Goal: Task Accomplishment & Management: Complete application form

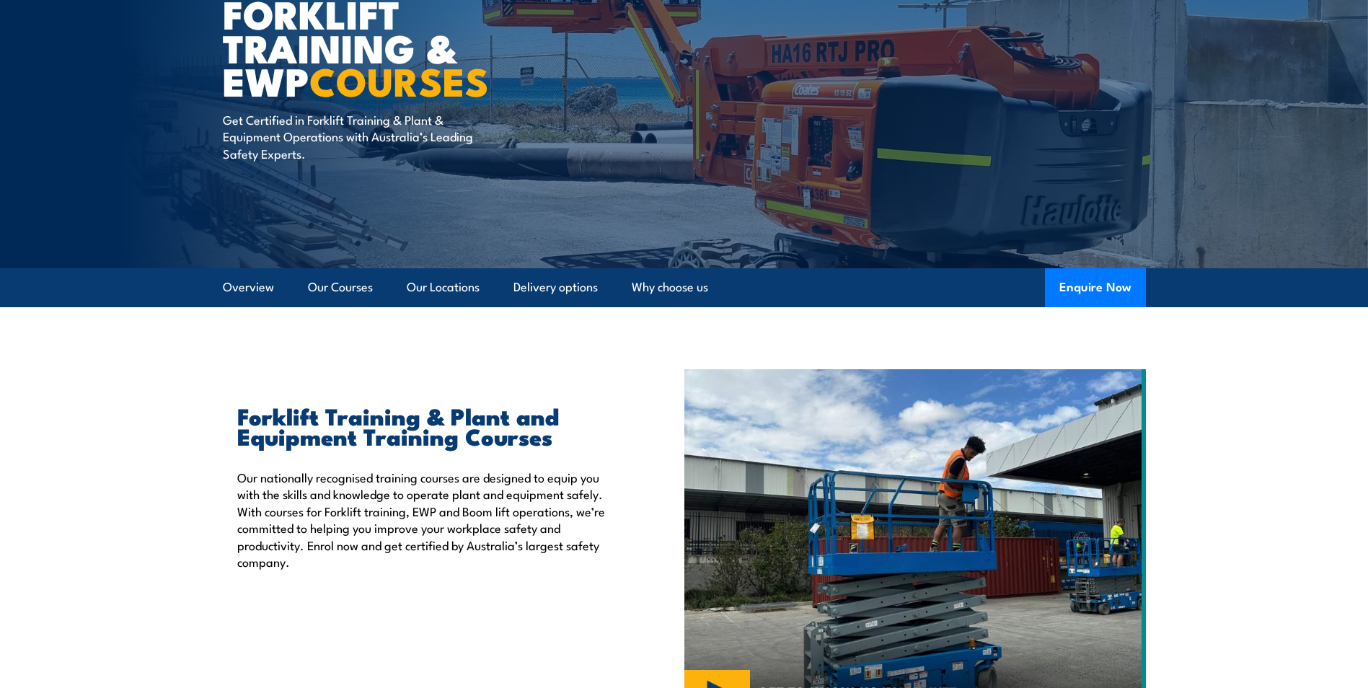
scroll to position [144, 0]
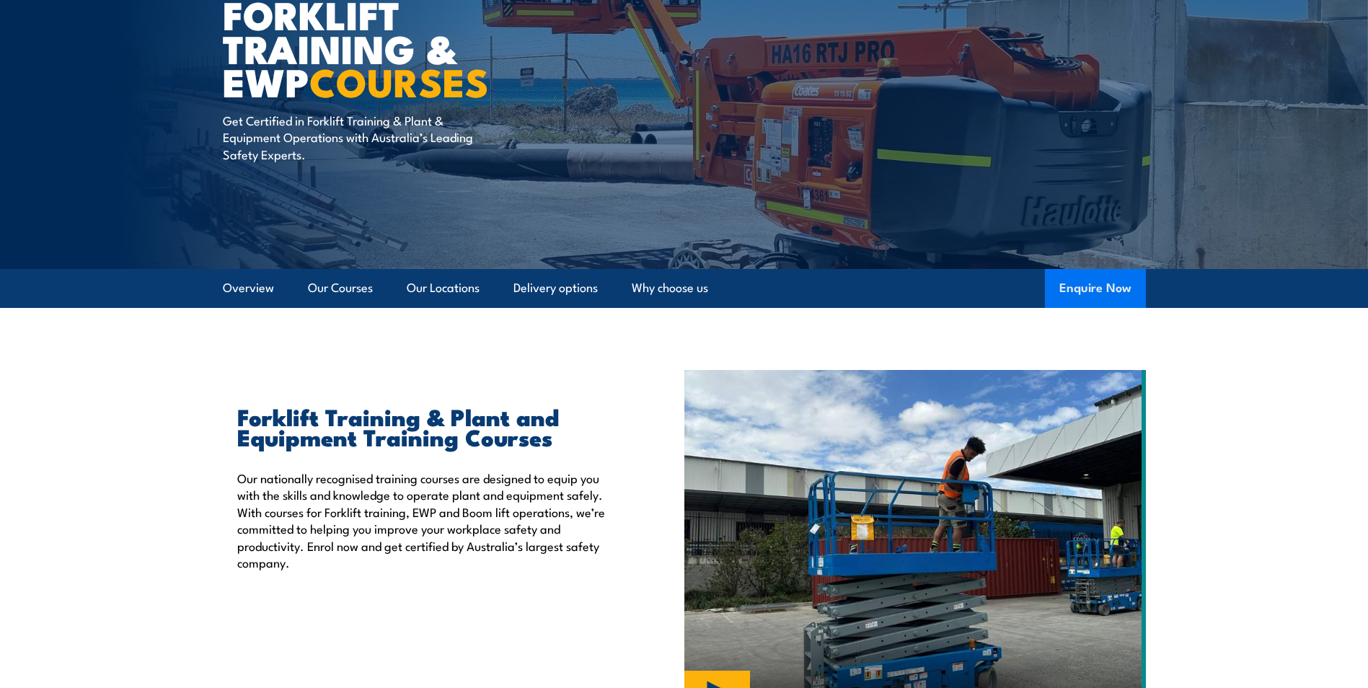
click at [1121, 290] on button "Enquire Now" at bounding box center [1095, 288] width 101 height 39
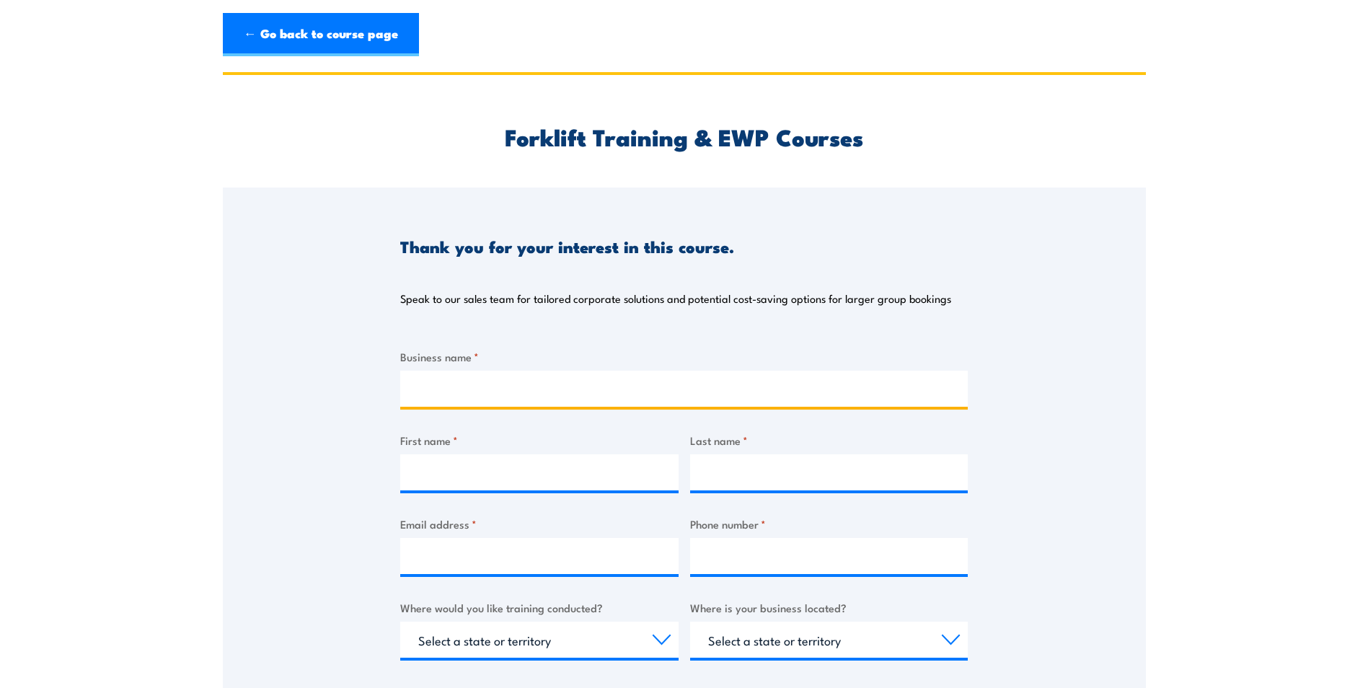
click at [458, 395] on input "Business name *" at bounding box center [683, 389] width 567 height 36
type input "Port Arthur Historic Site Management Authority"
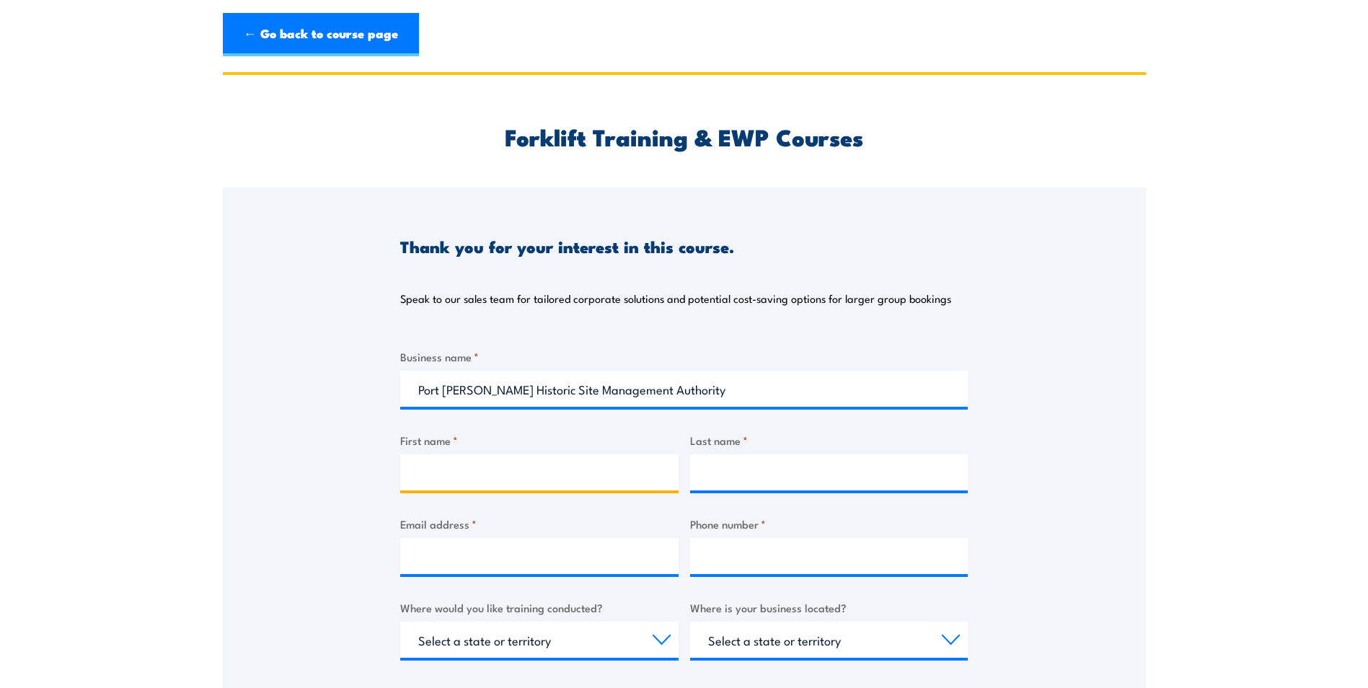
type input "Armando"
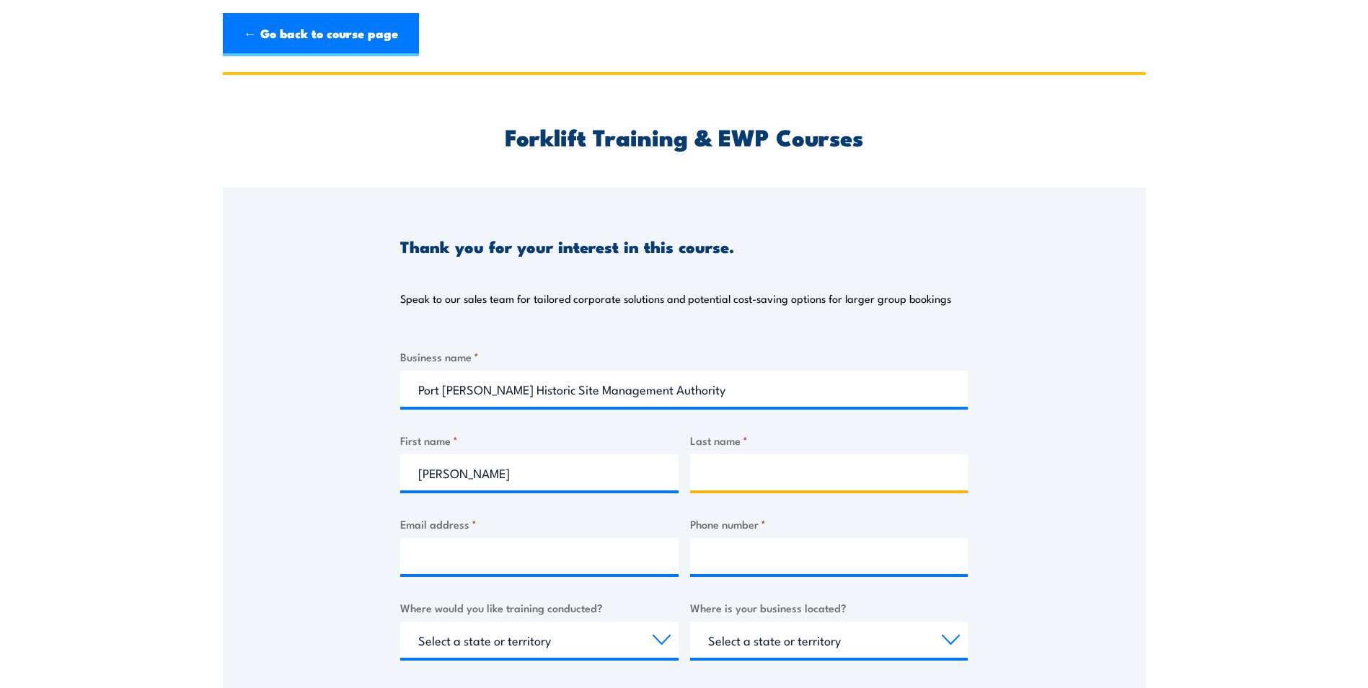
type input "Almirol"
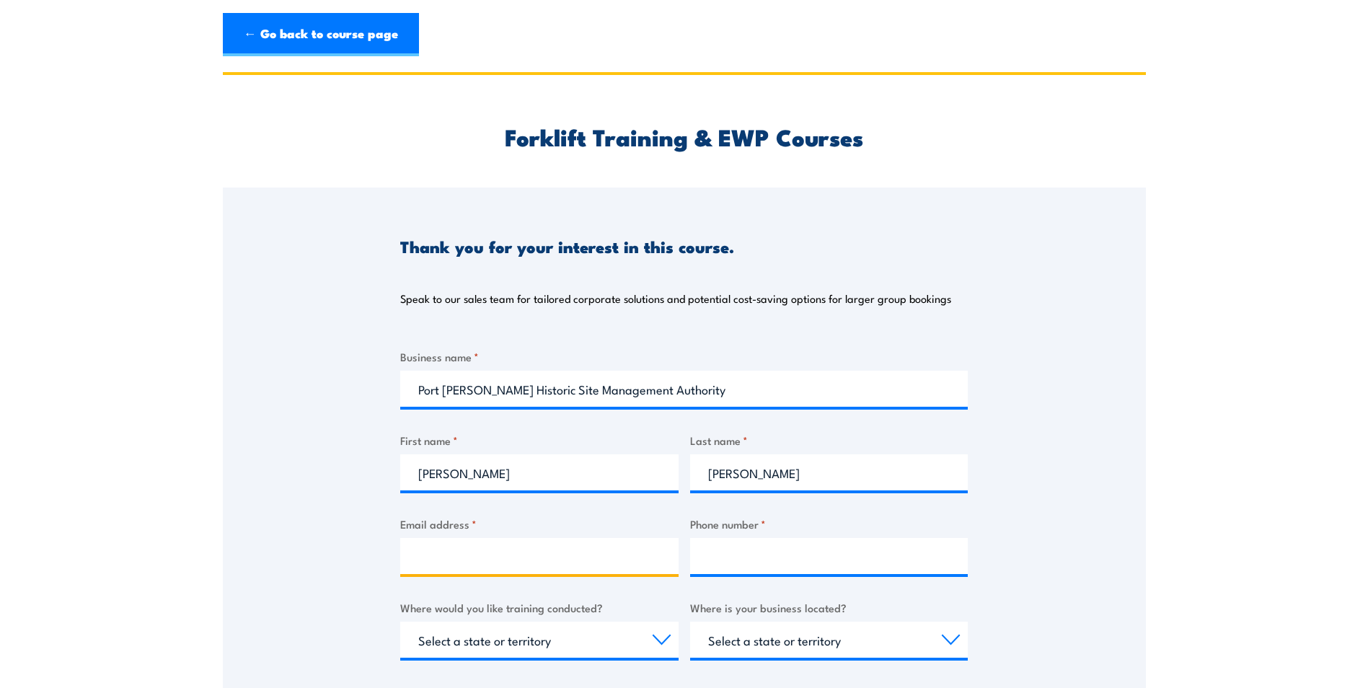
type input "Armando.Almirol@portarthur.org.au"
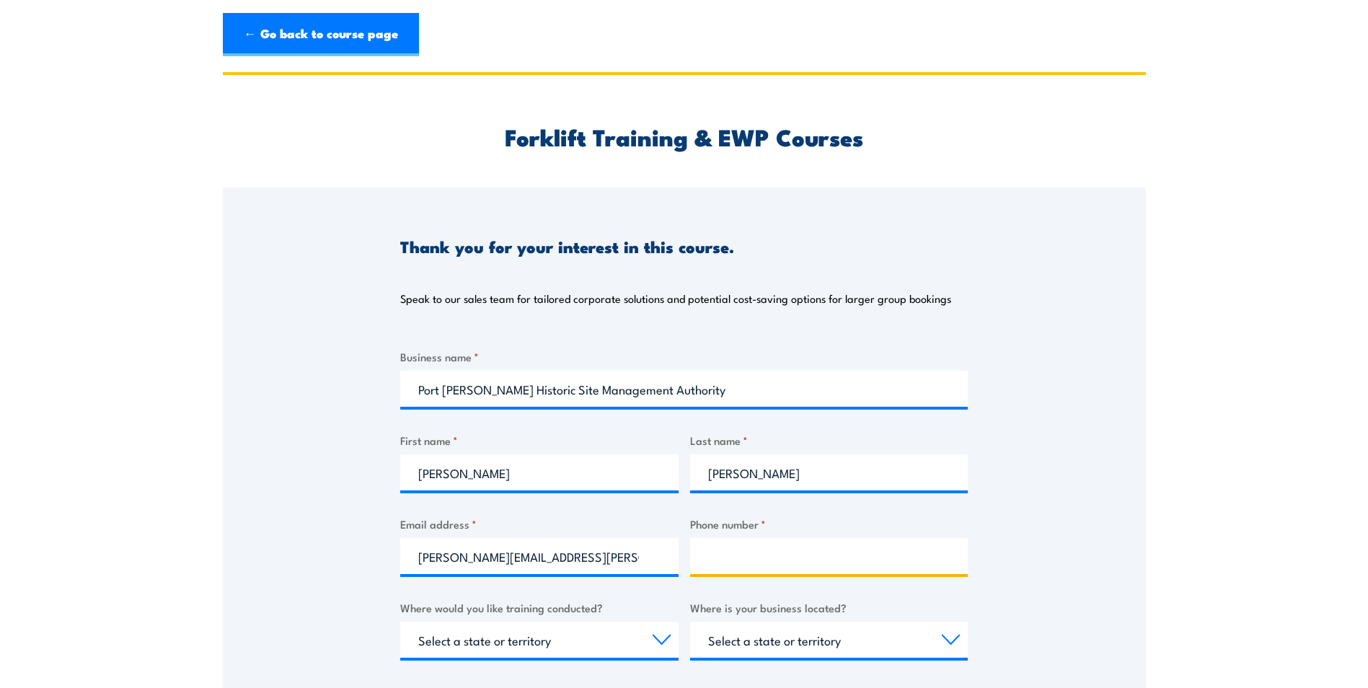
type input "0484316035"
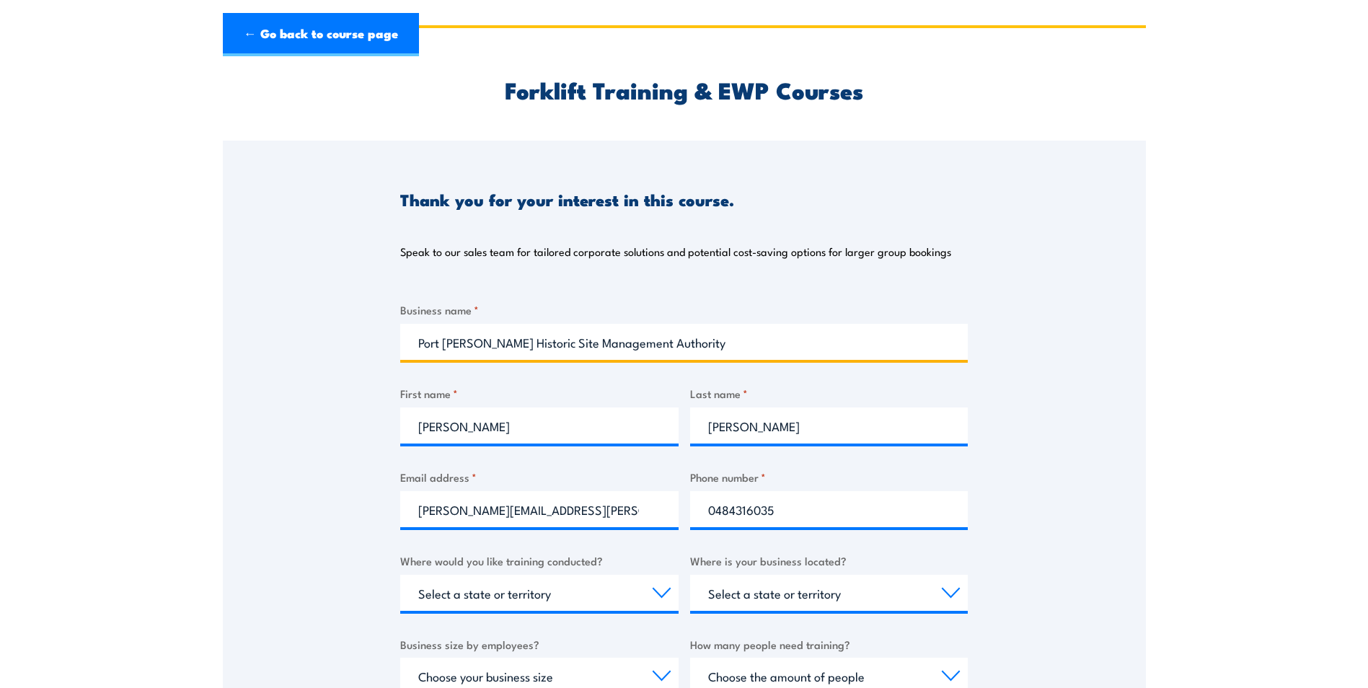
scroll to position [72, 0]
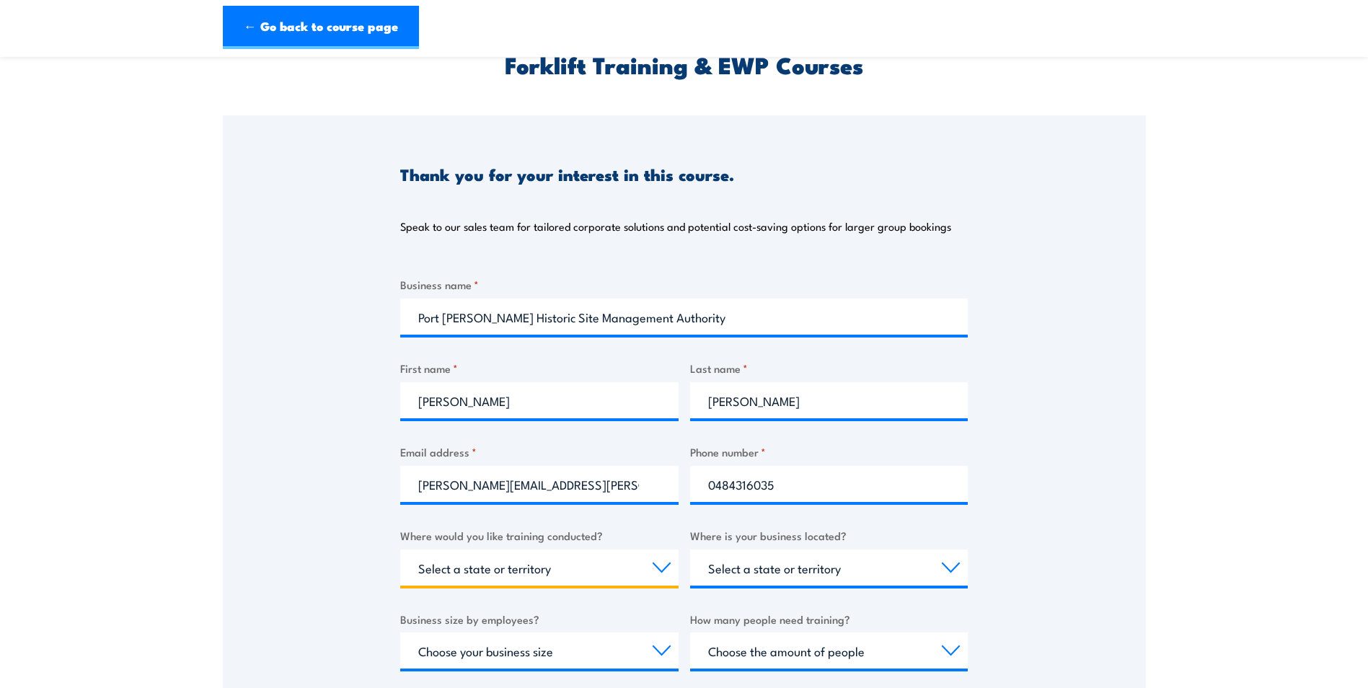
click at [469, 573] on select "Select a state or territory Nationally - multiple locations QLD NSW VIC SA ACT …" at bounding box center [539, 567] width 278 height 36
select select "TAS"
click at [400, 549] on select "Select a state or territory Nationally - multiple locations QLD NSW VIC SA ACT …" at bounding box center [539, 567] width 278 height 36
click at [1028, 554] on div "Thank you for your interest in this course. Speak to our sales team for tailore…" at bounding box center [684, 475] width 923 height 720
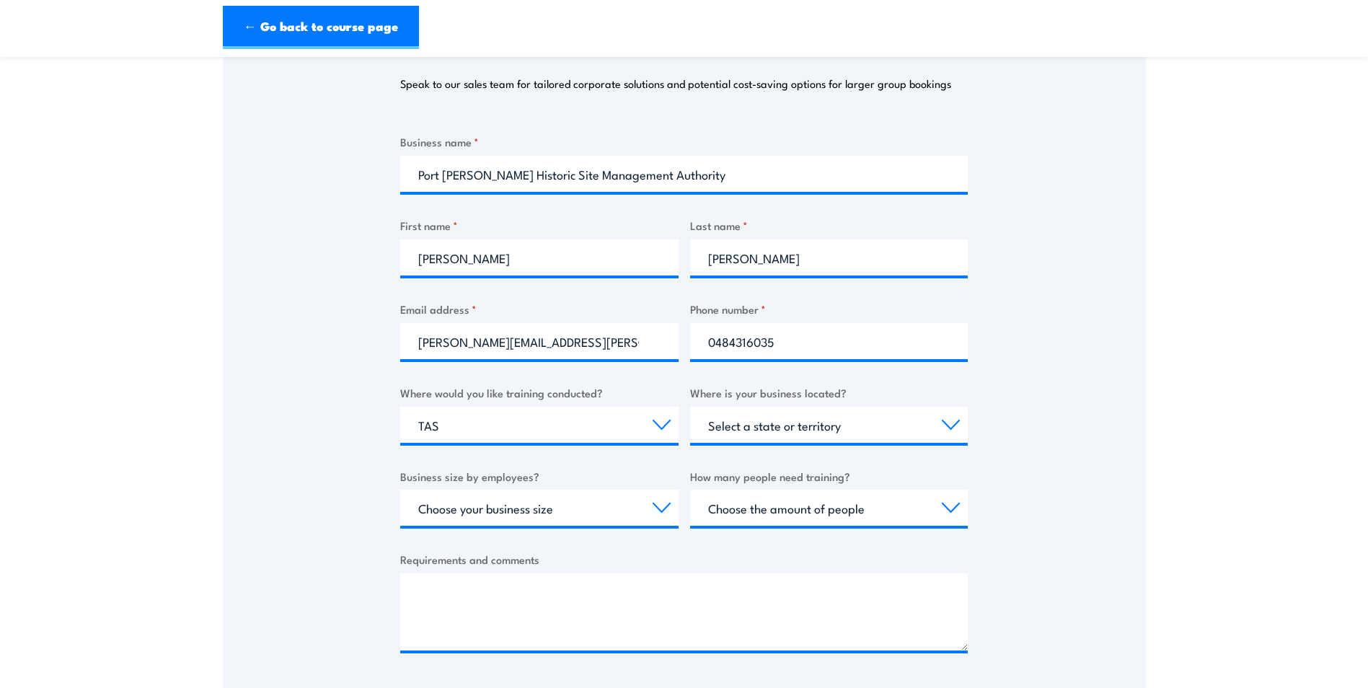
scroll to position [216, 0]
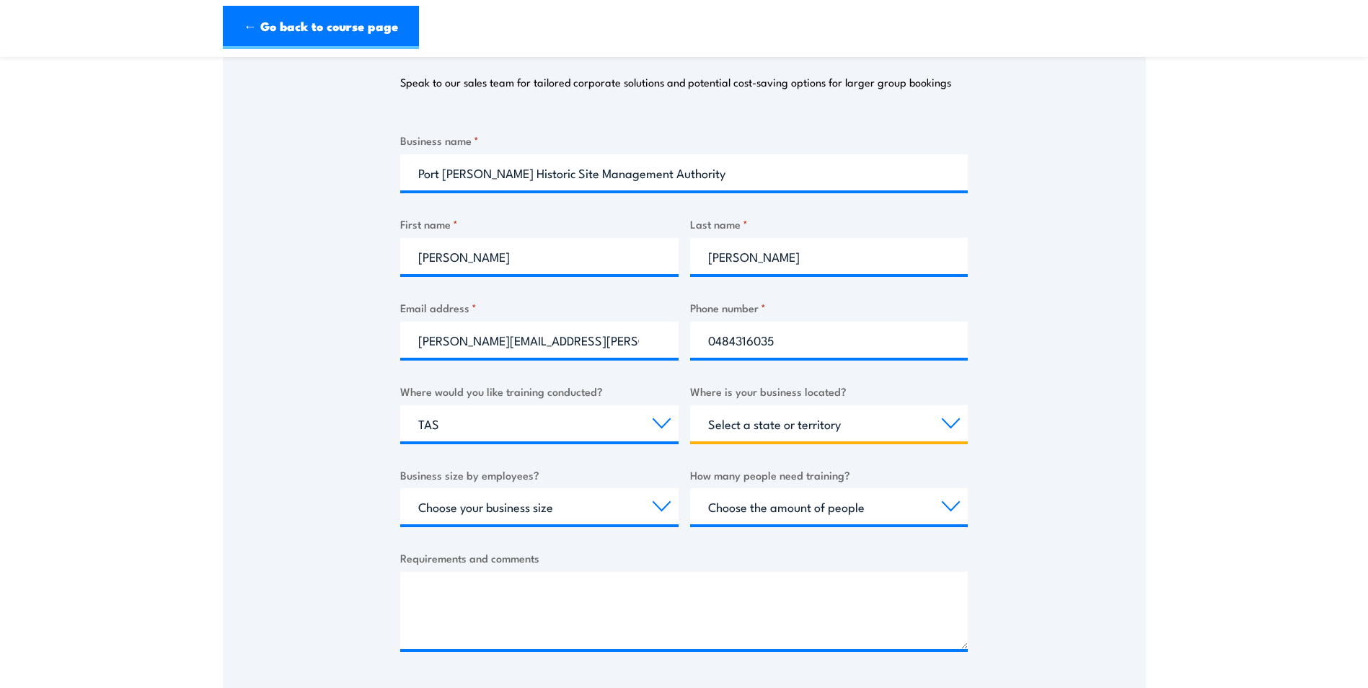
click at [795, 414] on select "Select a state or territory QLD NSW VIC SA ACT WA TAS NT" at bounding box center [829, 423] width 278 height 36
select select "TAS"
click at [690, 405] on select "Select a state or territory QLD NSW VIC SA ACT WA TAS NT" at bounding box center [829, 423] width 278 height 36
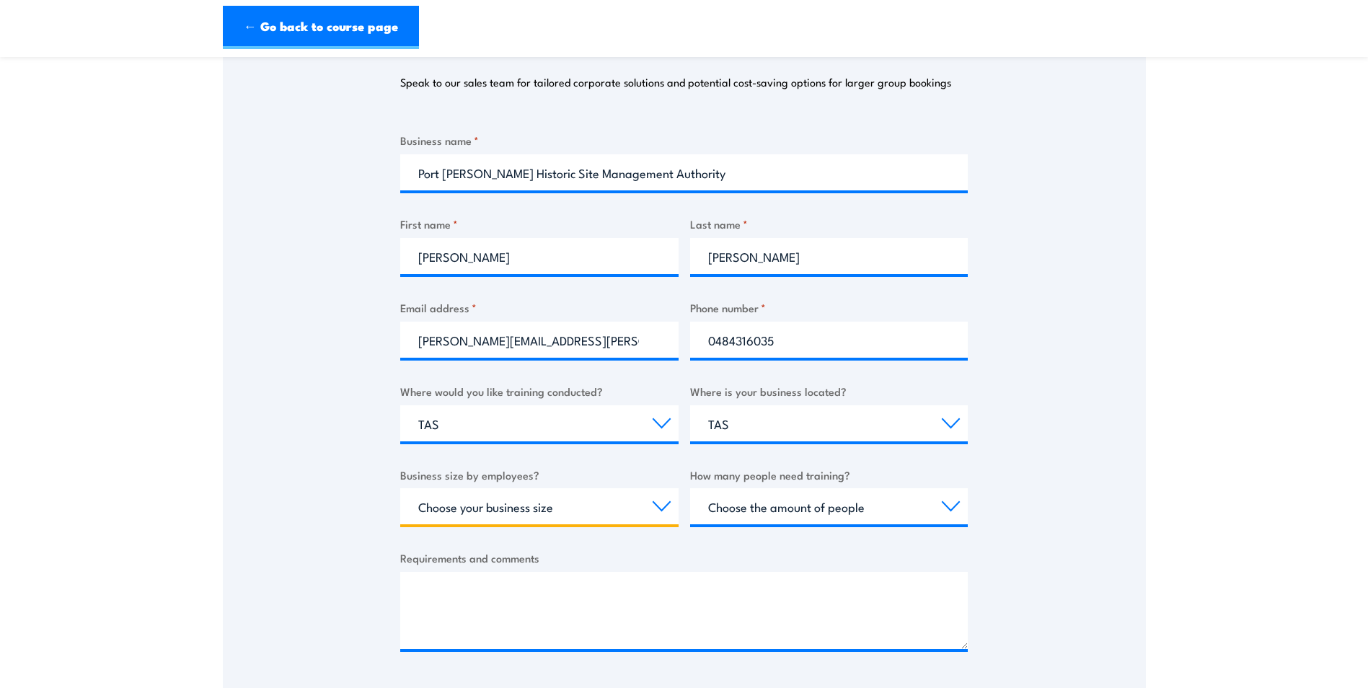
click at [435, 494] on select "Choose your business size 1 to 19 20 to 199 200+" at bounding box center [539, 506] width 278 height 36
select select "1 to 19"
click at [400, 488] on select "Choose your business size 1 to 19 20 to 199 200+" at bounding box center [539, 506] width 278 height 36
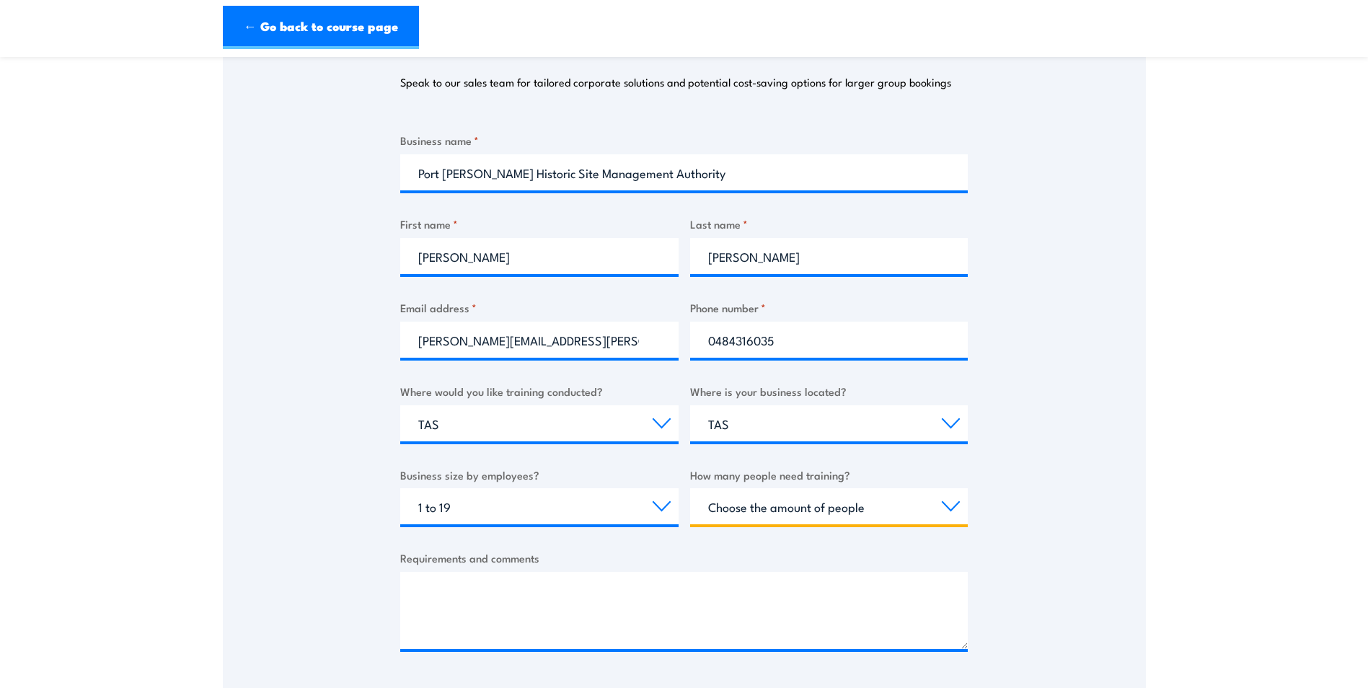
click at [748, 508] on select "Choose the amount of people 1 to 4 5 to 19 20+" at bounding box center [829, 506] width 278 height 36
select select "5 to 19"
click at [690, 488] on select "Choose the amount of people 1 to 4 5 to 19 20+" at bounding box center [829, 506] width 278 height 36
click at [1032, 469] on div "Thank you for your interest in this course. Speak to our sales team for tailore…" at bounding box center [684, 331] width 923 height 720
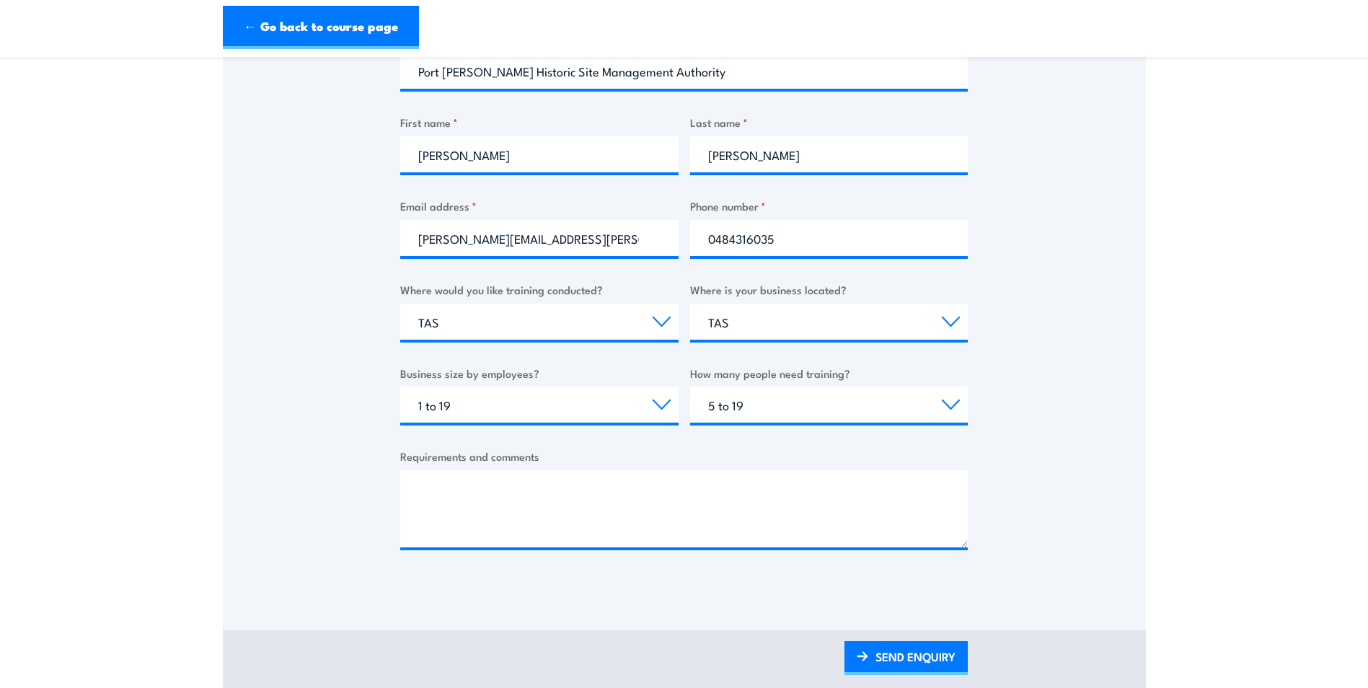
scroll to position [360, 0]
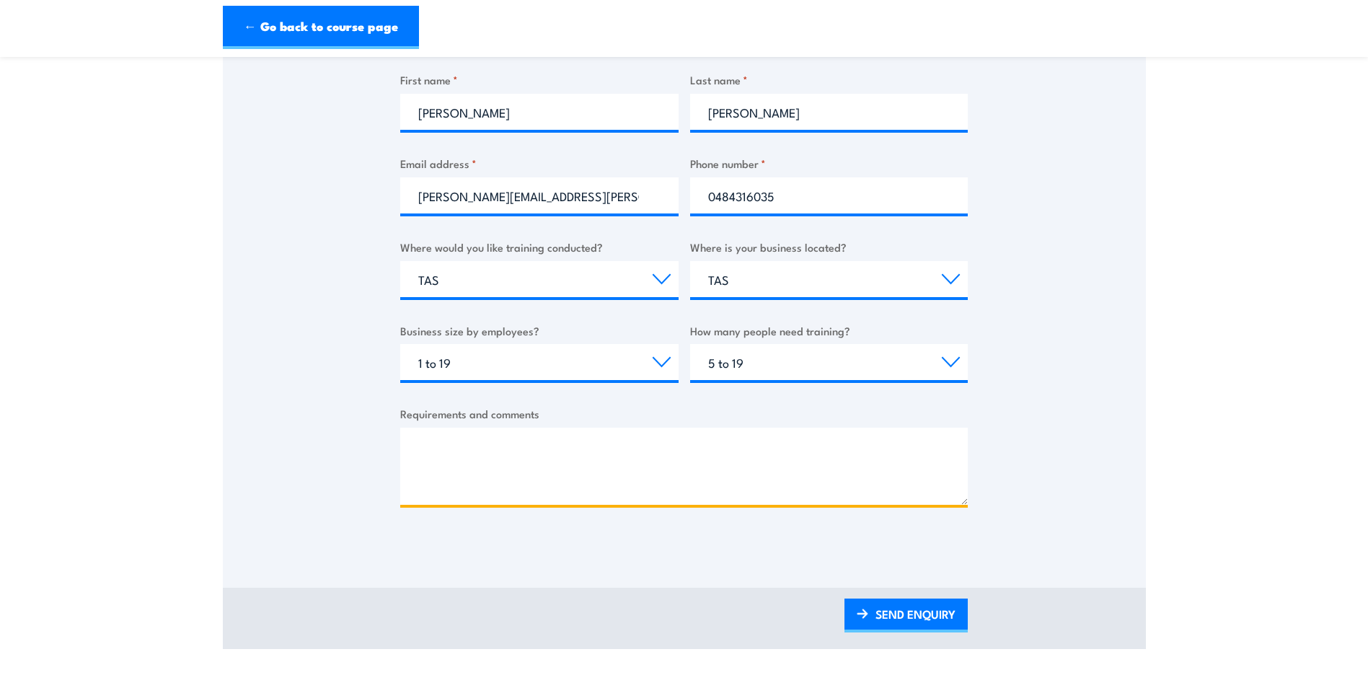
click at [508, 437] on textarea "Requirements and comments" at bounding box center [683, 466] width 567 height 77
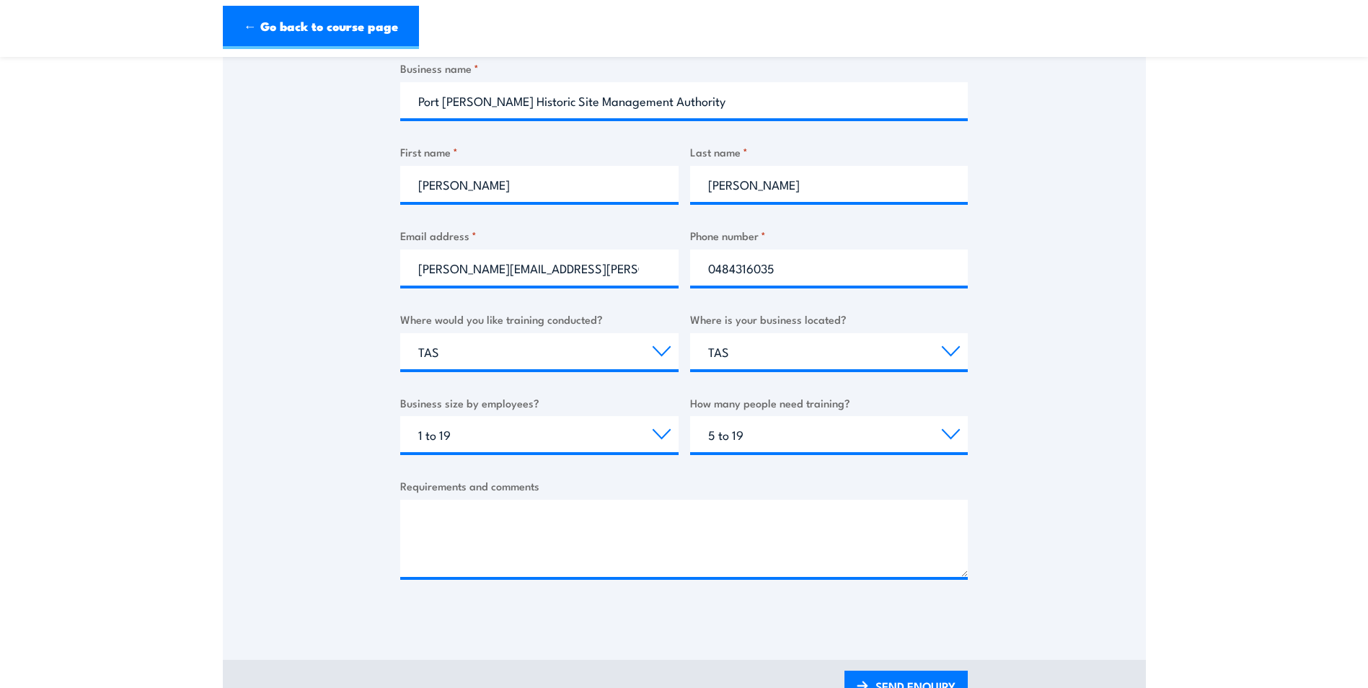
drag, startPoint x: 1227, startPoint y: 469, endPoint x: 1198, endPoint y: 479, distance: 31.0
click at [1227, 469] on section "Forklift Training & EWP Courses Thank you for your interest in this course. Spe…" at bounding box center [684, 252] width 1368 height 937
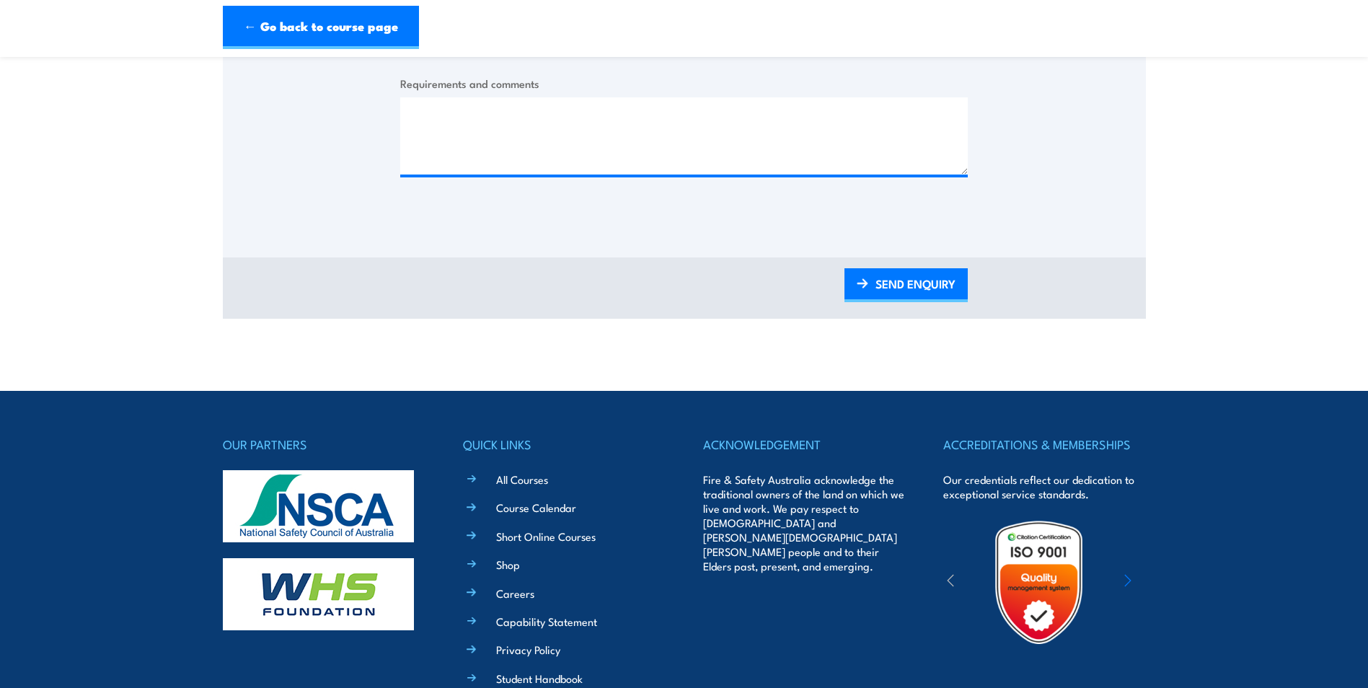
scroll to position [594, 0]
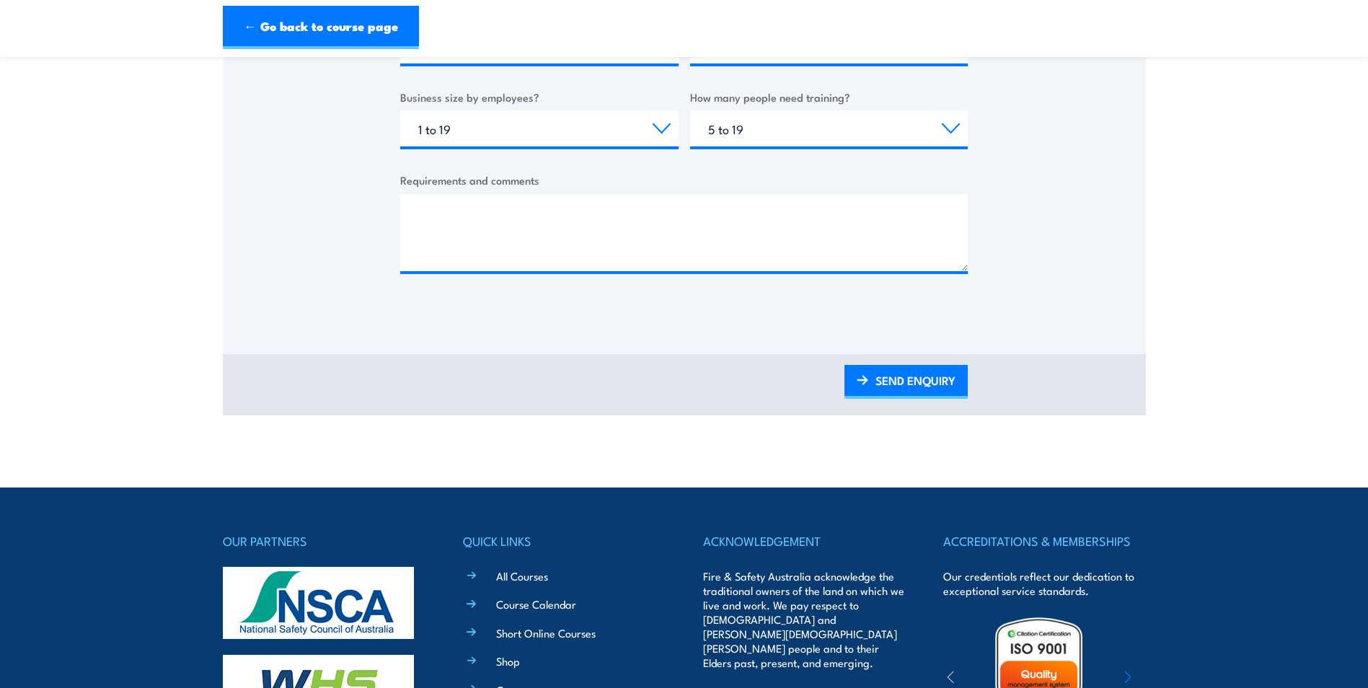
click at [451, 191] on div "Requirements and comments" at bounding box center [683, 221] width 567 height 99
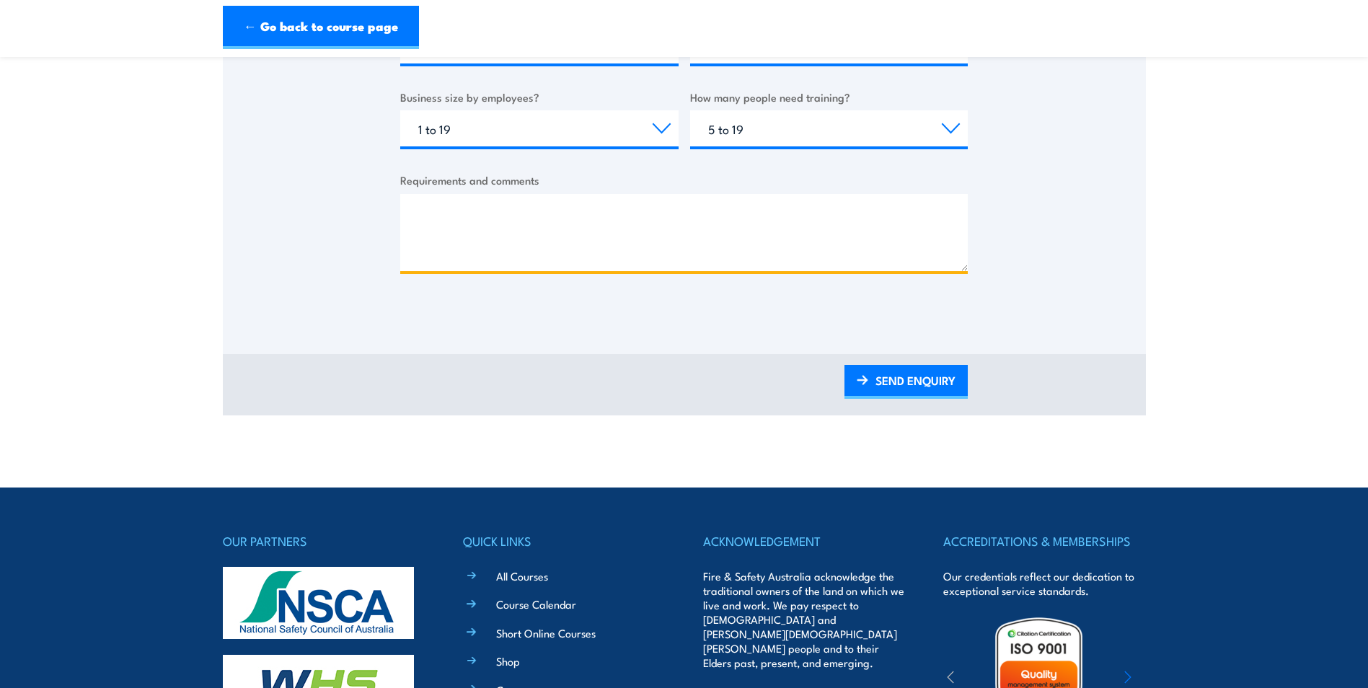
click at [446, 222] on textarea "Requirements and comments" at bounding box center [683, 232] width 567 height 77
type textarea "S"
type textarea "w"
click at [701, 219] on textarea "We are looking to see Forklift Training course at" at bounding box center [683, 232] width 567 height 77
click at [632, 216] on textarea "We are looking to see Forklift Training course at could be conducted at our his…" at bounding box center [683, 232] width 567 height 77
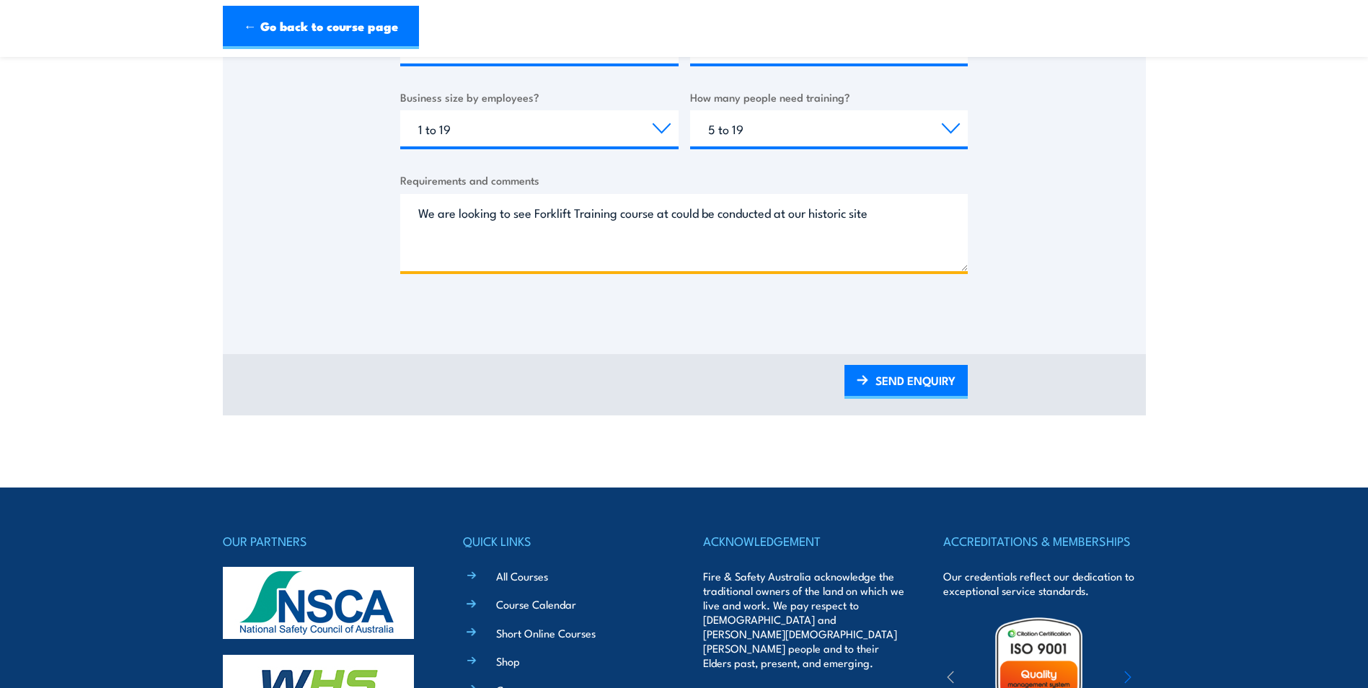
click at [658, 216] on textarea "We are looking to see Forklift Training course at could be conducted at our his…" at bounding box center [683, 232] width 567 height 77
click at [703, 214] on textarea "We are looking to see Forklift Training course at could be conducted at our his…" at bounding box center [683, 232] width 567 height 77
click at [936, 209] on textarea "We are looking to see Forklift Training course at could possibly be conducted a…" at bounding box center [683, 232] width 567 height 77
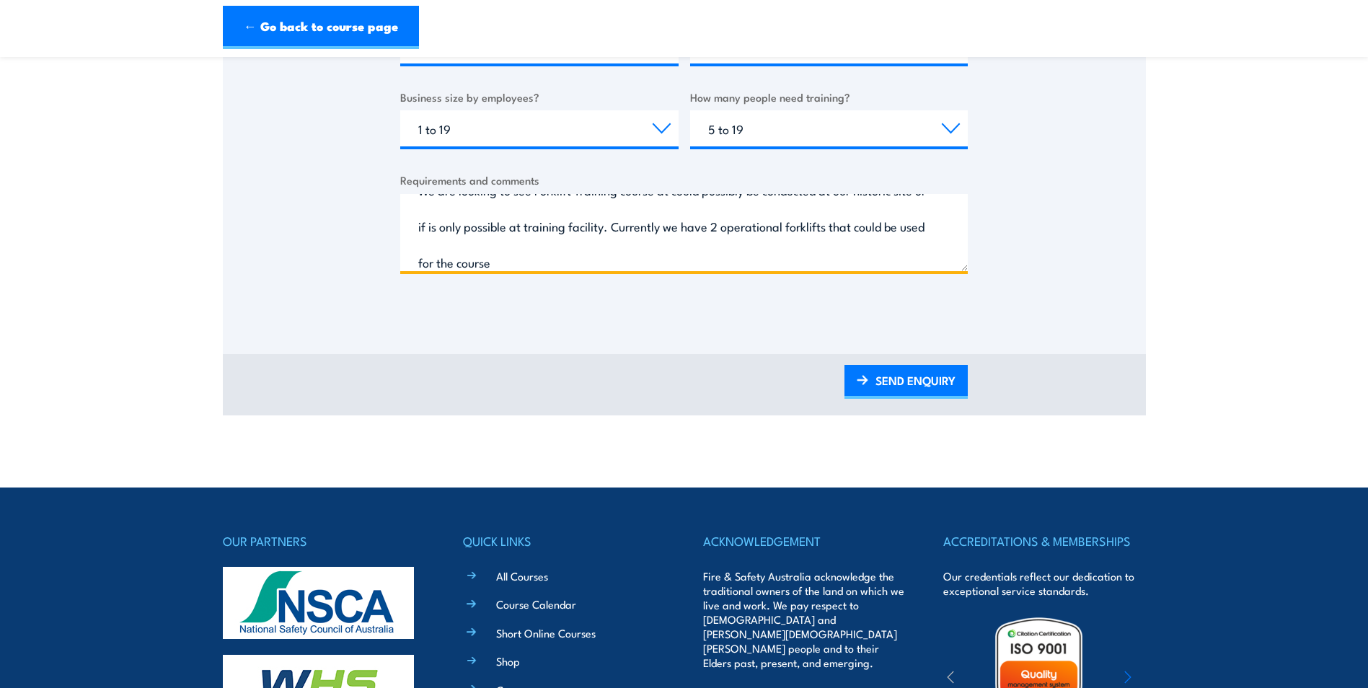
click at [572, 267] on textarea "We are looking to see Forklift Training course at could possibly be conducted a…" at bounding box center [683, 232] width 567 height 77
click at [647, 223] on textarea "We are looking to see Forklift Training course at could possibly be conducted a…" at bounding box center [683, 232] width 567 height 77
click at [851, 251] on textarea "We are looking to see Forklift Training course at could possibly be conducted a…" at bounding box center [683, 232] width 567 height 77
type textarea "We are looking to see Forklift Training course at could possibly be conducted a…"
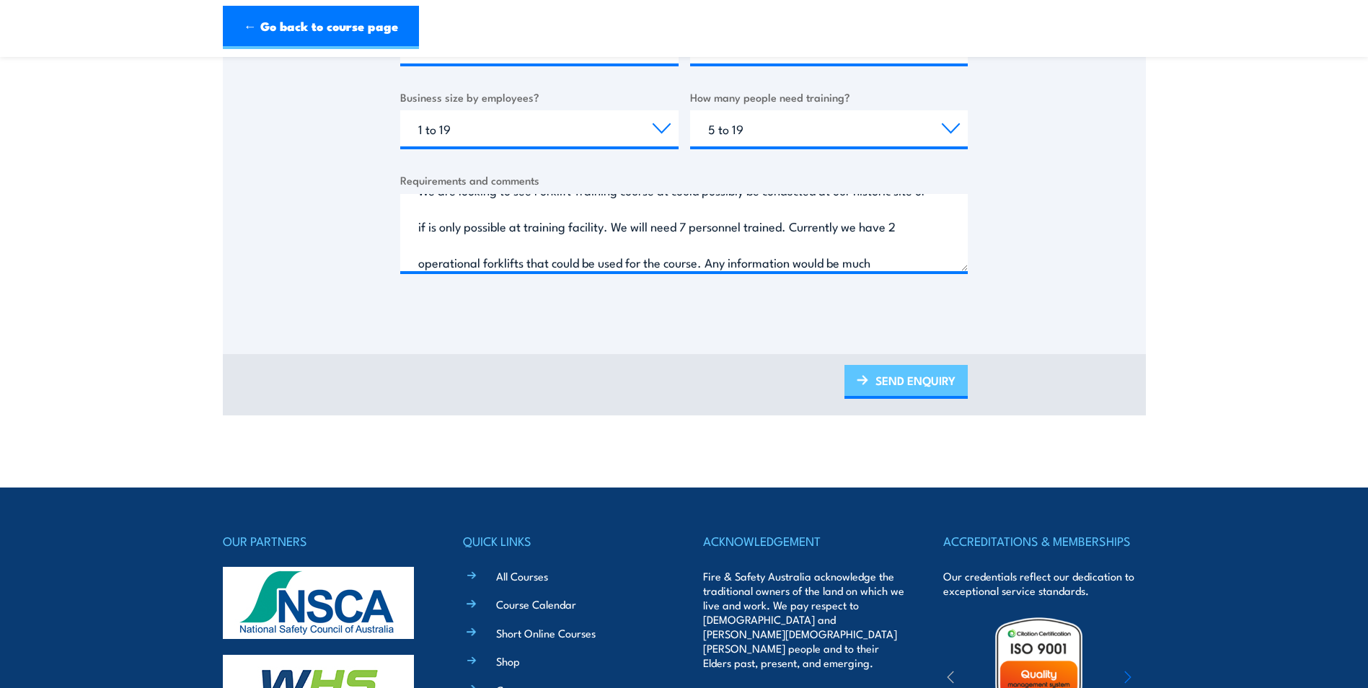
click at [903, 378] on link "SEND ENQUIRY" at bounding box center [905, 382] width 123 height 34
click at [659, 129] on select "Choose your business size 1 to 19 20 to 199 200+" at bounding box center [539, 128] width 278 height 36
select select "20 to 199"
click at [400, 110] on select "Choose your business size 1 to 19 20 to 199 200+" at bounding box center [539, 128] width 278 height 36
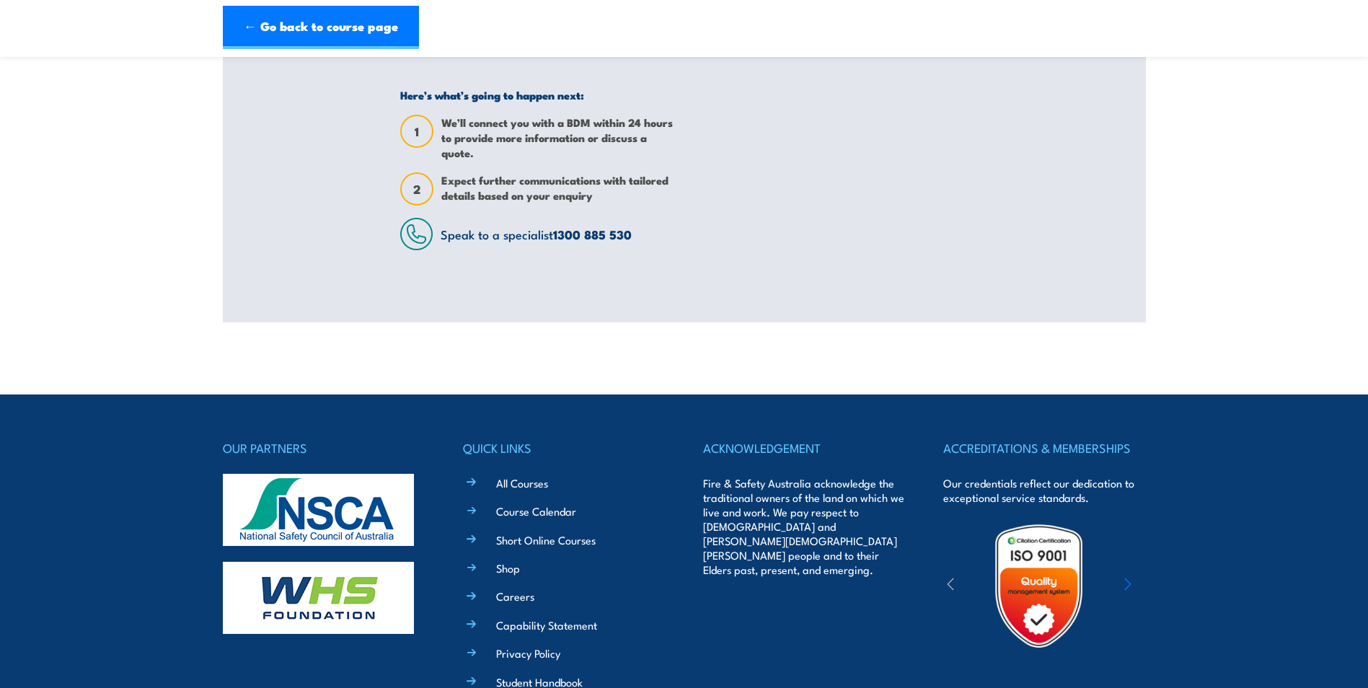
scroll to position [0, 0]
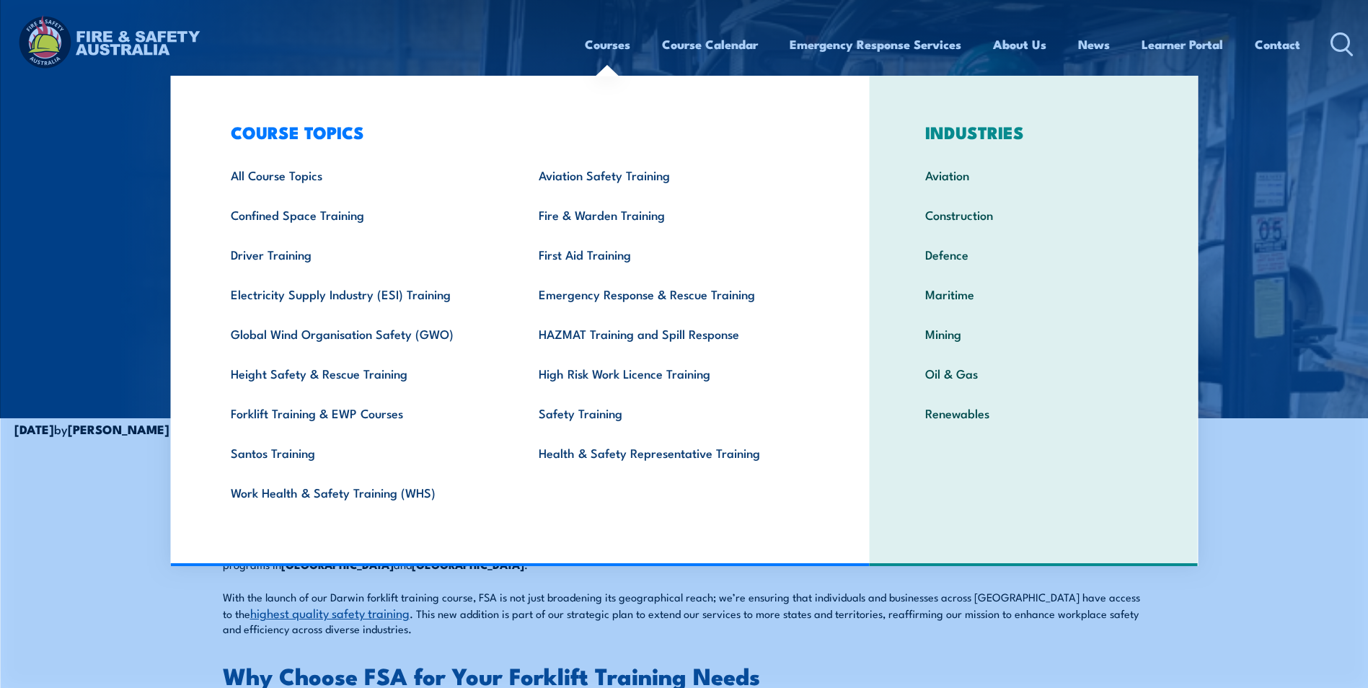
click at [585, 44] on link "Courses" at bounding box center [607, 44] width 45 height 38
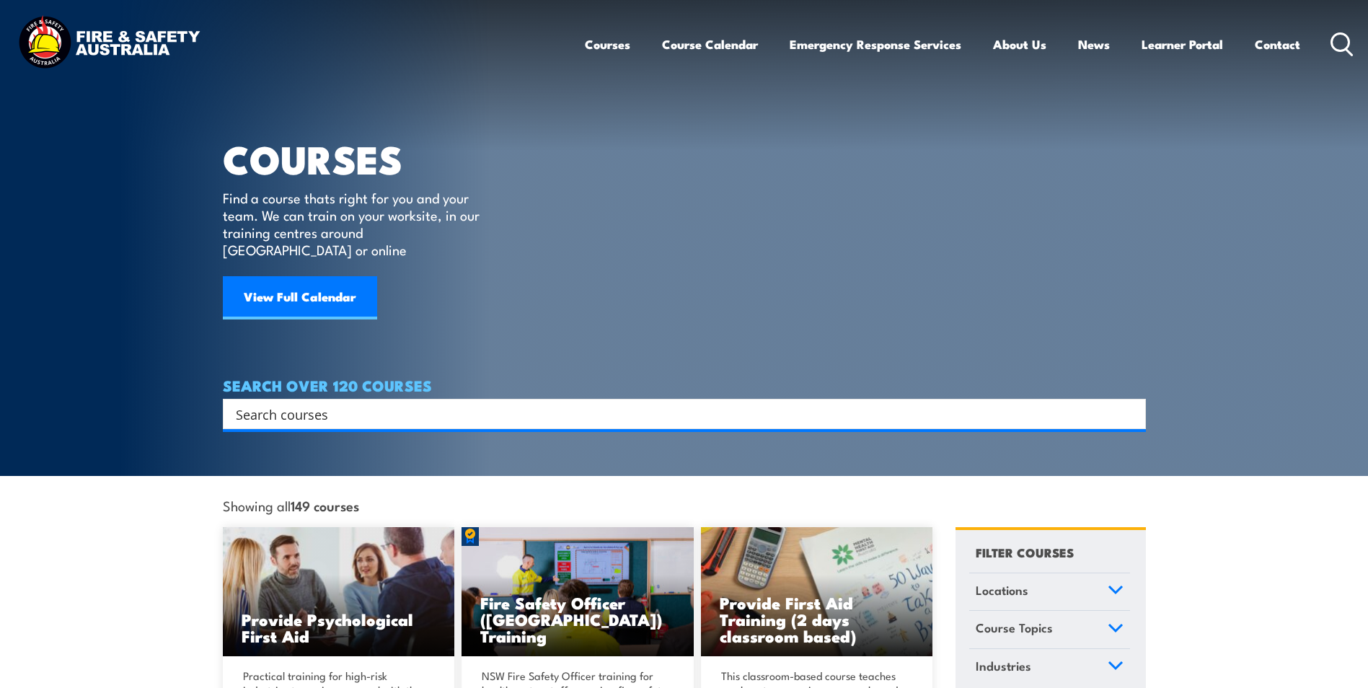
click at [413, 403] on input "Search input" at bounding box center [675, 414] width 878 height 22
type input "forklift"
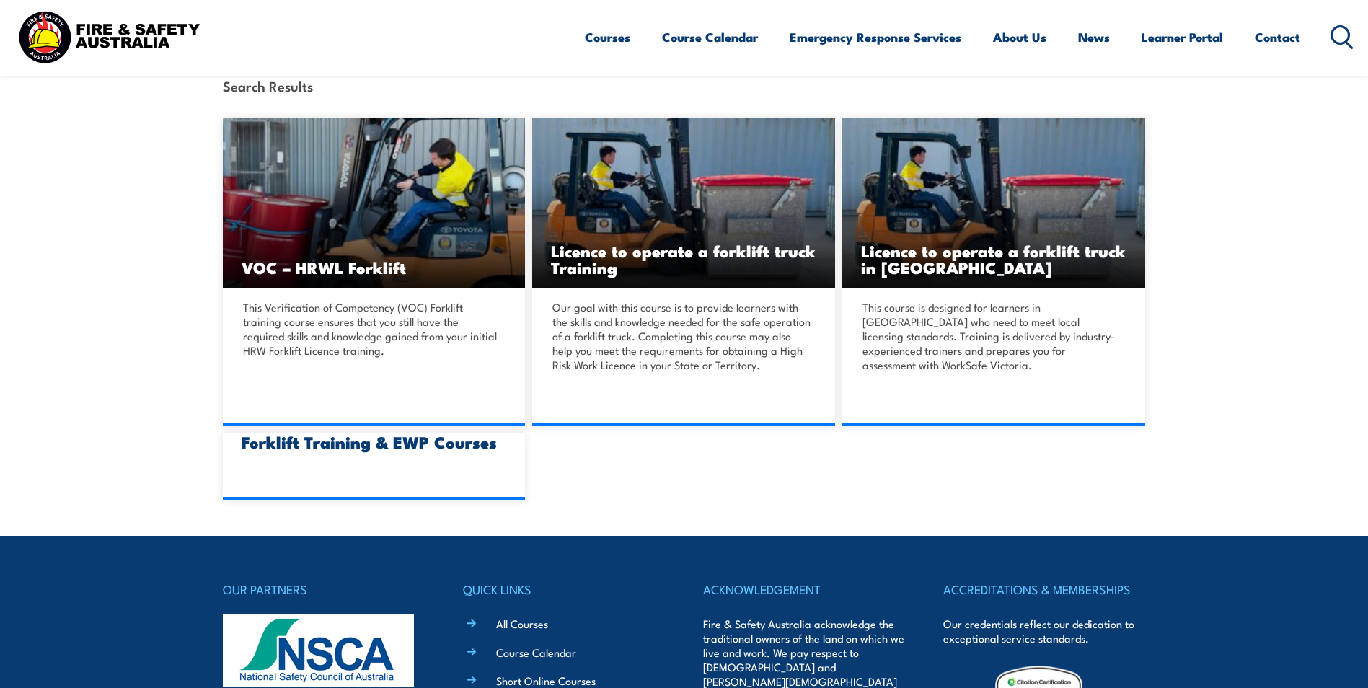
scroll to position [360, 0]
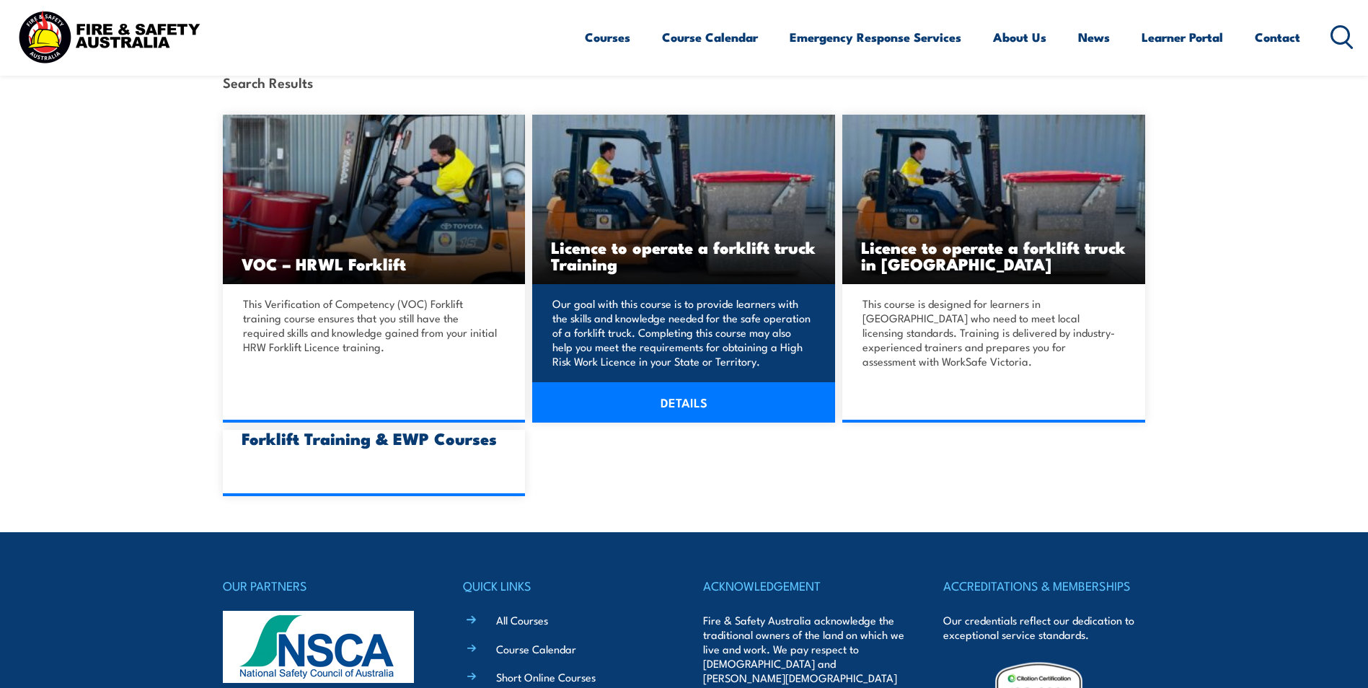
click at [692, 208] on img at bounding box center [683, 199] width 303 height 169
